Goal: Task Accomplishment & Management: Manage account settings

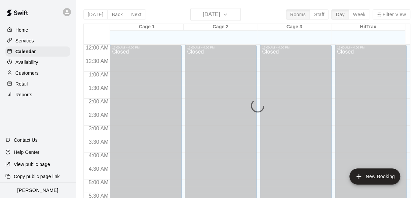
scroll to position [207, 0]
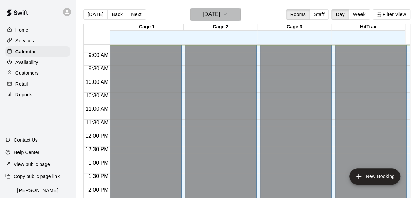
click at [203, 19] on h6 "[DATE]" at bounding box center [211, 14] width 17 height 9
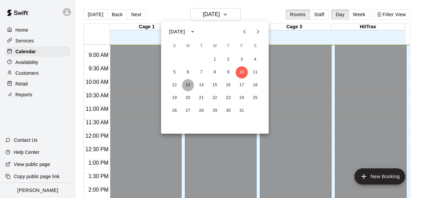
click at [186, 87] on button "13" at bounding box center [188, 85] width 12 height 12
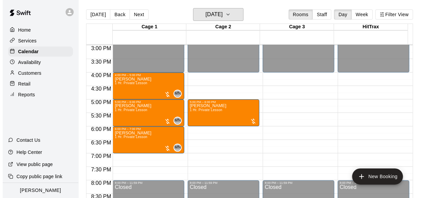
scroll to position [369, 0]
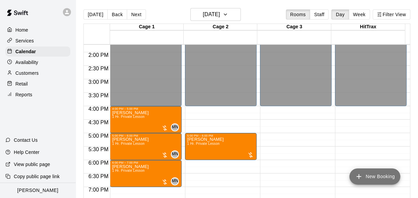
click at [375, 178] on button "New Booking" at bounding box center [375, 176] width 51 height 16
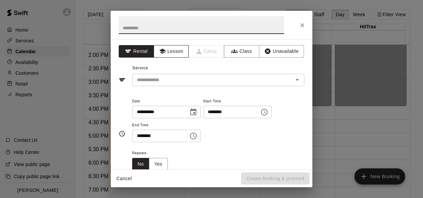
click at [171, 48] on button "Lesson" at bounding box center [171, 51] width 35 height 12
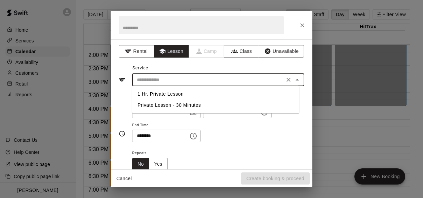
click at [168, 78] on input "text" at bounding box center [208, 80] width 148 height 8
click at [169, 93] on li "1 Hr. Private Lesson" at bounding box center [215, 94] width 167 height 11
type input "**********"
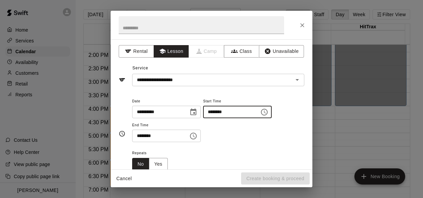
click at [217, 113] on input "********" at bounding box center [229, 112] width 52 height 12
click at [225, 112] on input "********" at bounding box center [229, 112] width 52 height 12
type input "********"
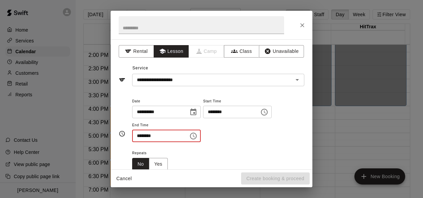
type input "********"
click at [153, 138] on input "********" at bounding box center [158, 136] width 52 height 12
type input "********"
click at [208, 153] on div "Repeats No Yes" at bounding box center [218, 159] width 172 height 21
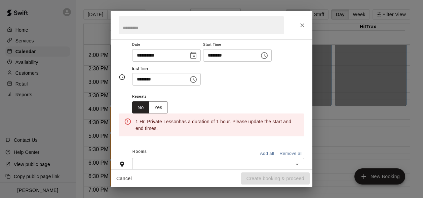
scroll to position [67, 0]
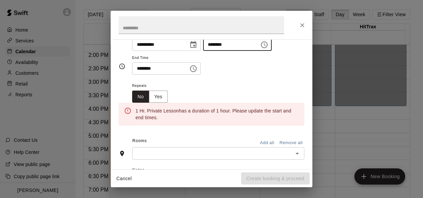
click at [225, 46] on input "********" at bounding box center [229, 44] width 52 height 12
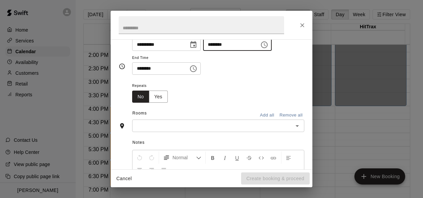
type input "********"
click at [210, 128] on input "text" at bounding box center [212, 125] width 157 height 8
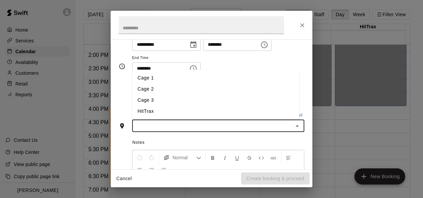
click at [146, 87] on li "Cage 2" at bounding box center [215, 88] width 167 height 11
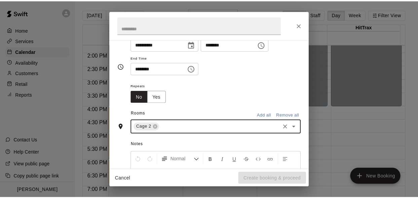
scroll to position [80, 0]
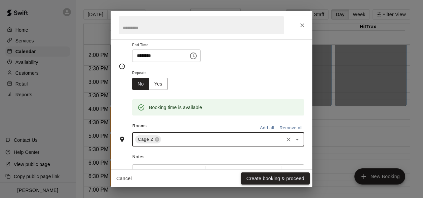
click at [272, 178] on button "Create booking & proceed" at bounding box center [275, 178] width 69 height 12
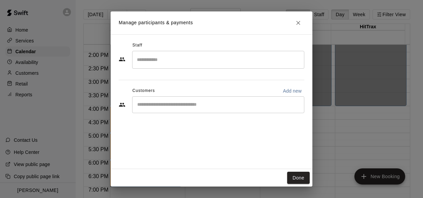
click at [147, 105] on input "Start typing to search customers..." at bounding box center [218, 104] width 166 height 7
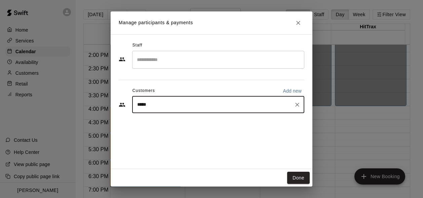
type input "******"
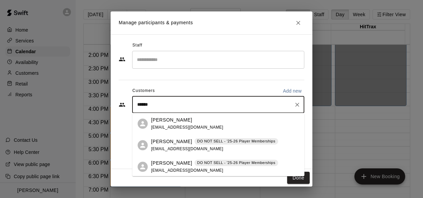
click at [178, 143] on p "Anna Crouch" at bounding box center [171, 141] width 41 height 7
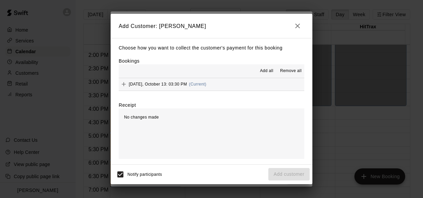
click at [268, 73] on span "Add all" at bounding box center [266, 71] width 13 height 7
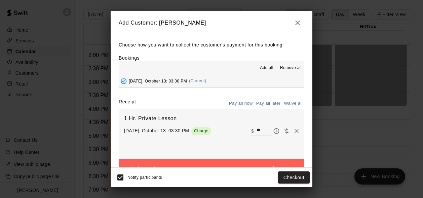
click at [276, 130] on icon "Pay later" at bounding box center [277, 130] width 2 height 3
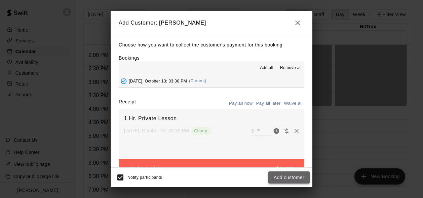
click at [285, 175] on button "Add customer" at bounding box center [289, 177] width 41 height 12
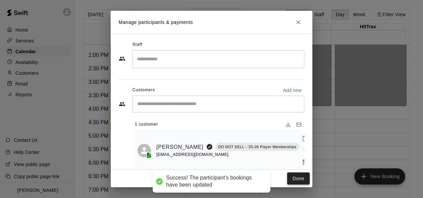
click at [300, 178] on button "Done" at bounding box center [298, 178] width 23 height 12
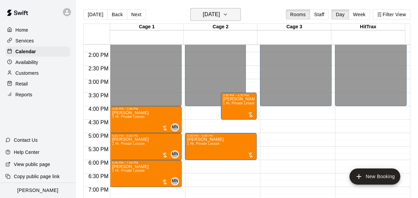
click at [220, 14] on h6 "Monday Oct 13" at bounding box center [211, 14] width 17 height 9
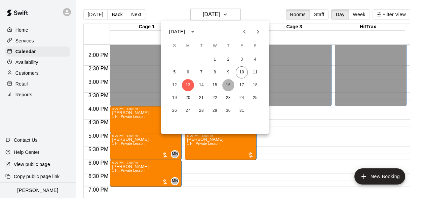
click at [229, 85] on button "16" at bounding box center [228, 85] width 12 height 12
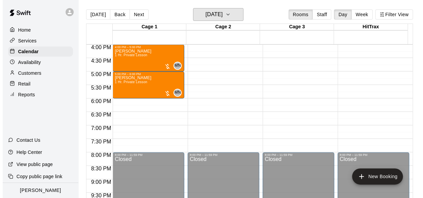
scroll to position [437, 0]
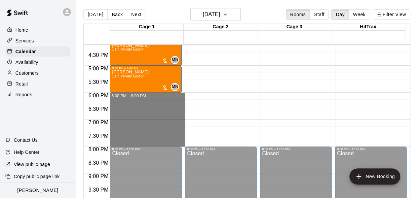
drag, startPoint x: 164, startPoint y: 94, endPoint x: 168, endPoint y: 141, distance: 47.3
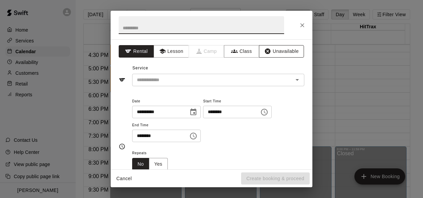
click at [282, 49] on button "Unavailable" at bounding box center [281, 51] width 45 height 12
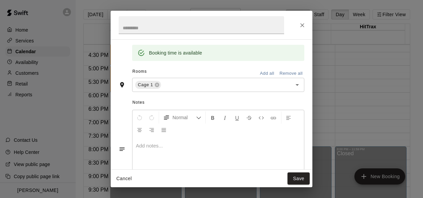
scroll to position [101, 0]
click at [263, 74] on button "Add all" at bounding box center [267, 73] width 22 height 10
click at [291, 179] on button "Save" at bounding box center [299, 178] width 22 height 12
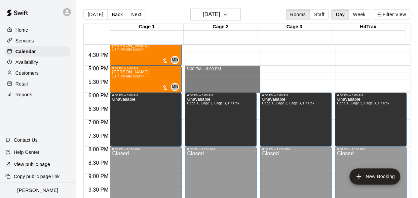
drag, startPoint x: 208, startPoint y: 66, endPoint x: 210, endPoint y: 89, distance: 23.3
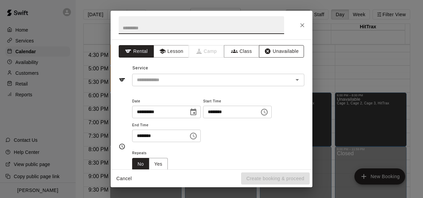
click at [273, 53] on button "Unavailable" at bounding box center [281, 51] width 45 height 12
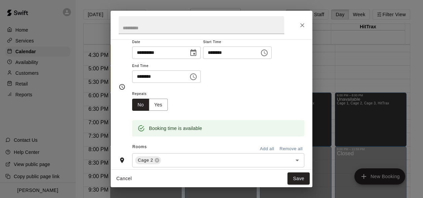
scroll to position [67, 0]
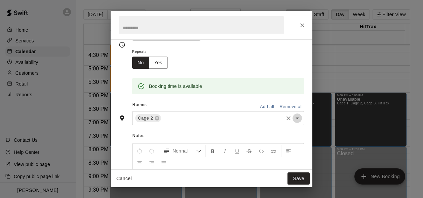
click at [293, 119] on icon "Open" at bounding box center [297, 118] width 8 height 8
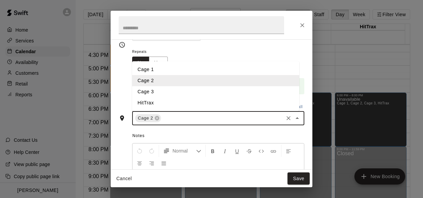
click at [152, 94] on li "Cage 3" at bounding box center [215, 91] width 167 height 11
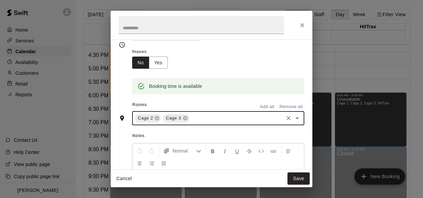
click at [294, 122] on div "Cage 2 Cage 3 ​" at bounding box center [218, 118] width 172 height 14
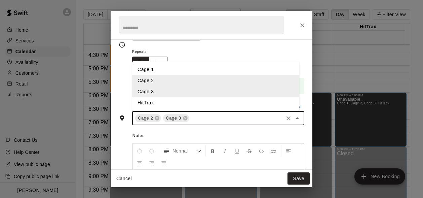
click at [160, 101] on li "HitTrax" at bounding box center [215, 102] width 167 height 11
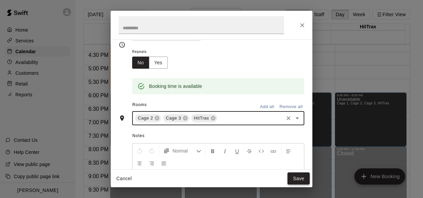
click at [299, 179] on button "Save" at bounding box center [299, 178] width 22 height 12
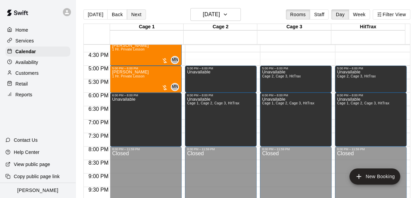
click at [133, 17] on button "Next" at bounding box center [136, 14] width 19 height 10
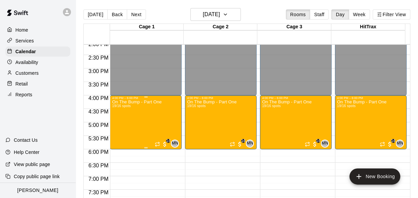
scroll to position [369, 0]
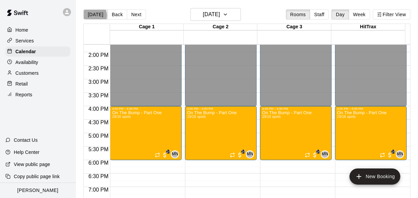
click at [93, 15] on button "[DATE]" at bounding box center [95, 14] width 24 height 10
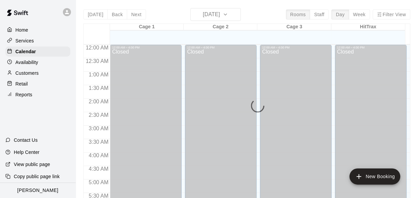
scroll to position [247, 0]
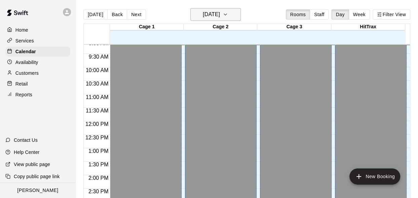
click at [203, 14] on h6 "[DATE]" at bounding box center [211, 14] width 17 height 9
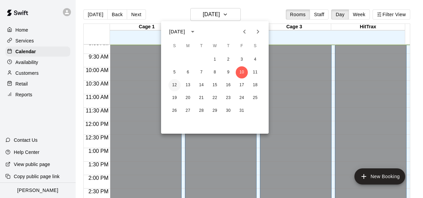
click at [178, 86] on button "12" at bounding box center [175, 85] width 12 height 12
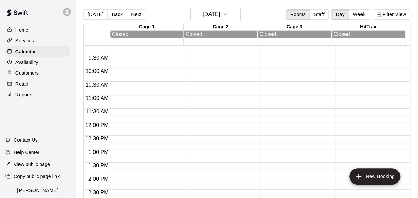
click at [66, 10] on icon at bounding box center [67, 12] width 4 height 4
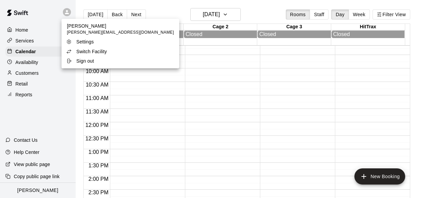
click at [87, 49] on p "Switch Facility" at bounding box center [91, 51] width 31 height 7
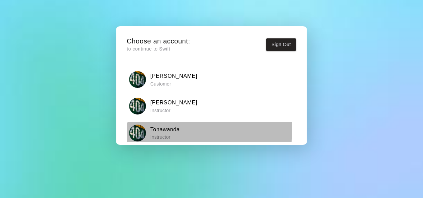
click at [174, 130] on h6 "Tonawanda" at bounding box center [165, 129] width 30 height 9
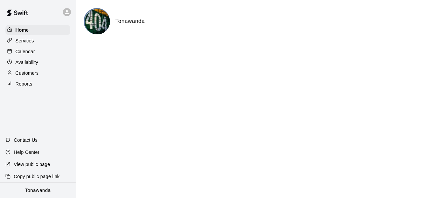
click at [30, 55] on p "Calendar" at bounding box center [25, 51] width 20 height 7
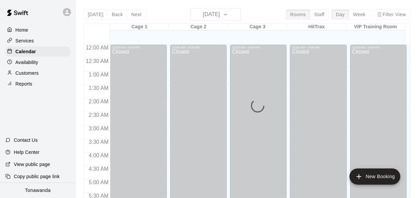
scroll to position [247, 0]
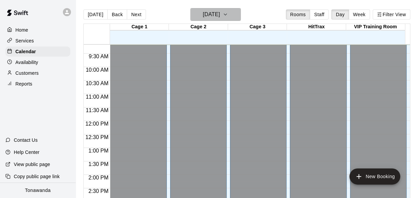
click at [203, 19] on h6 "[DATE]" at bounding box center [211, 14] width 17 height 9
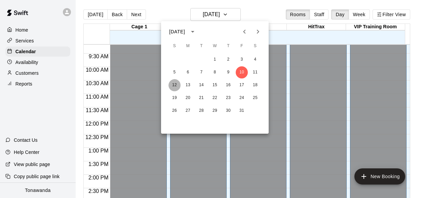
click at [171, 87] on button "12" at bounding box center [175, 85] width 12 height 12
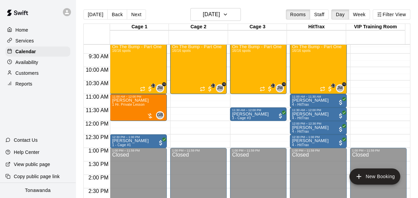
click at [194, 124] on div "12:00 AM – 9:00 AM Closed 9:00 AM – 11:00 AM On The Bump - Part One 16/16 spots…" at bounding box center [198, 121] width 57 height 646
click at [194, 124] on body "Home Services Calendar Availability Customers Reports Contact Us Help Center Vi…" at bounding box center [209, 104] width 418 height 209
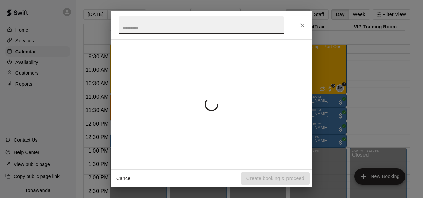
click at [194, 124] on div "Cancel Create booking & proceed" at bounding box center [211, 99] width 423 height 198
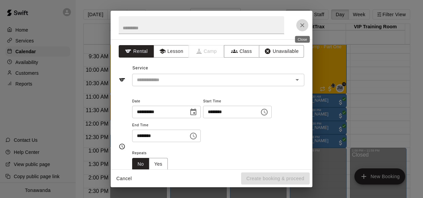
click at [301, 27] on icon "Close" at bounding box center [302, 25] width 7 height 7
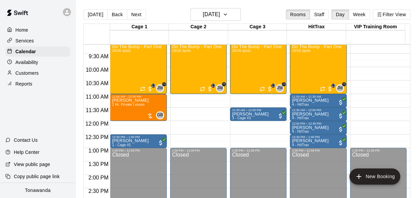
click at [301, 27] on div "HitTrax" at bounding box center [316, 27] width 59 height 6
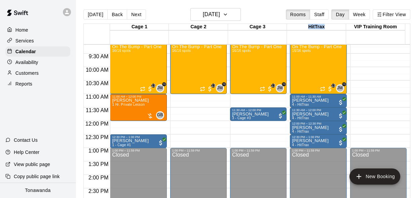
click at [301, 27] on div "HitTrax" at bounding box center [316, 27] width 59 height 6
click at [67, 9] on icon at bounding box center [67, 12] width 6 height 6
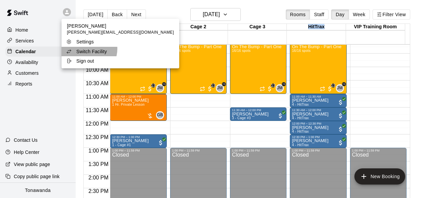
click at [85, 49] on p "Switch Facility" at bounding box center [91, 51] width 31 height 7
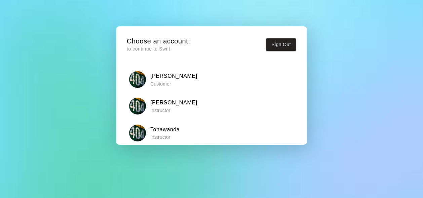
click at [165, 107] on p "Instructor" at bounding box center [173, 110] width 47 height 7
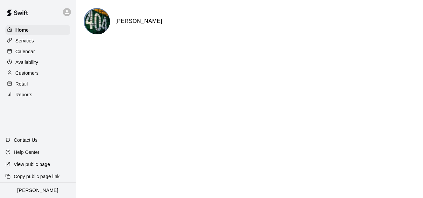
click at [32, 54] on p "Calendar" at bounding box center [25, 51] width 20 height 7
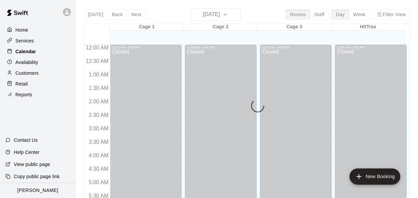
scroll to position [249, 0]
